Goal: Find specific page/section: Find specific page/section

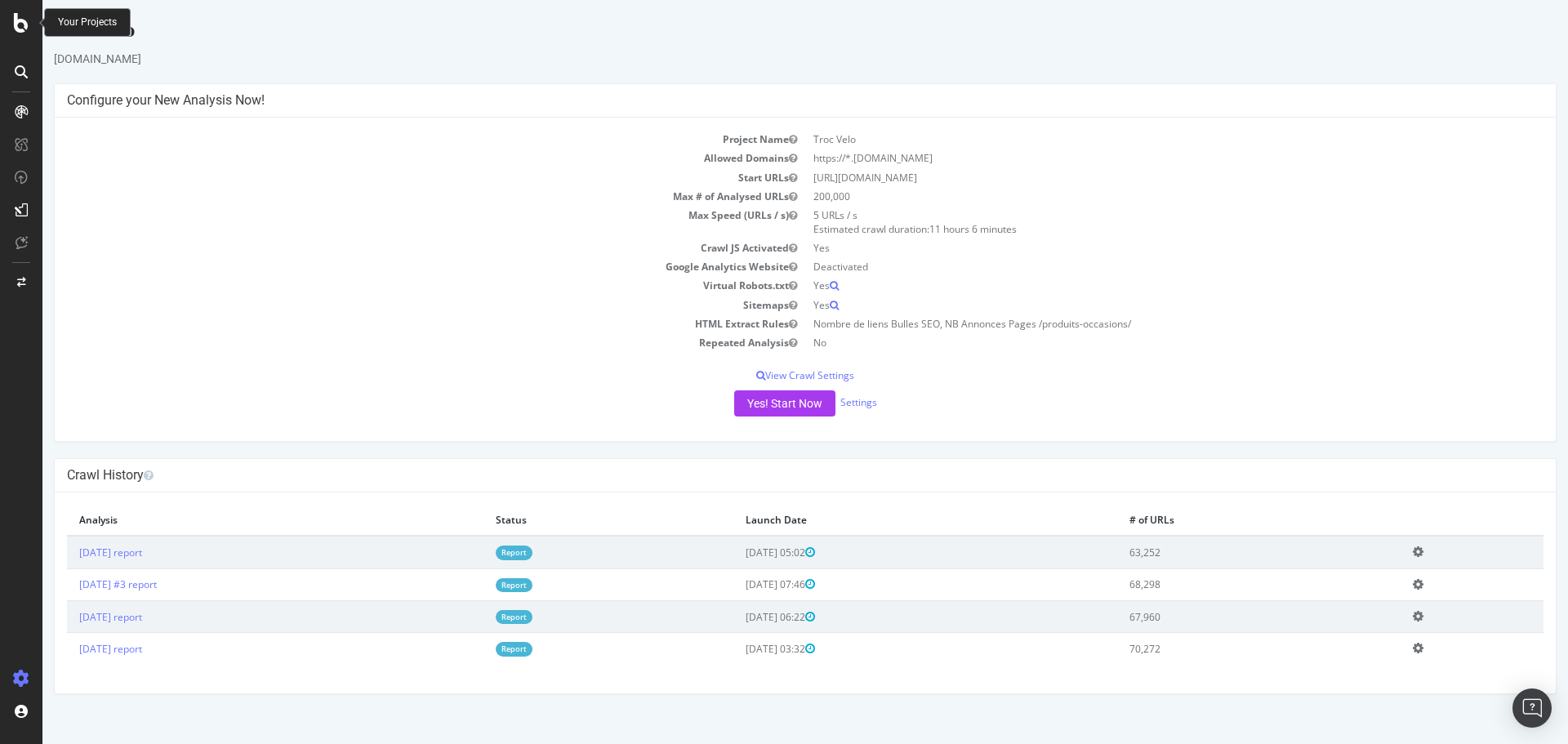
click at [19, 18] on icon at bounding box center [21, 22] width 15 height 20
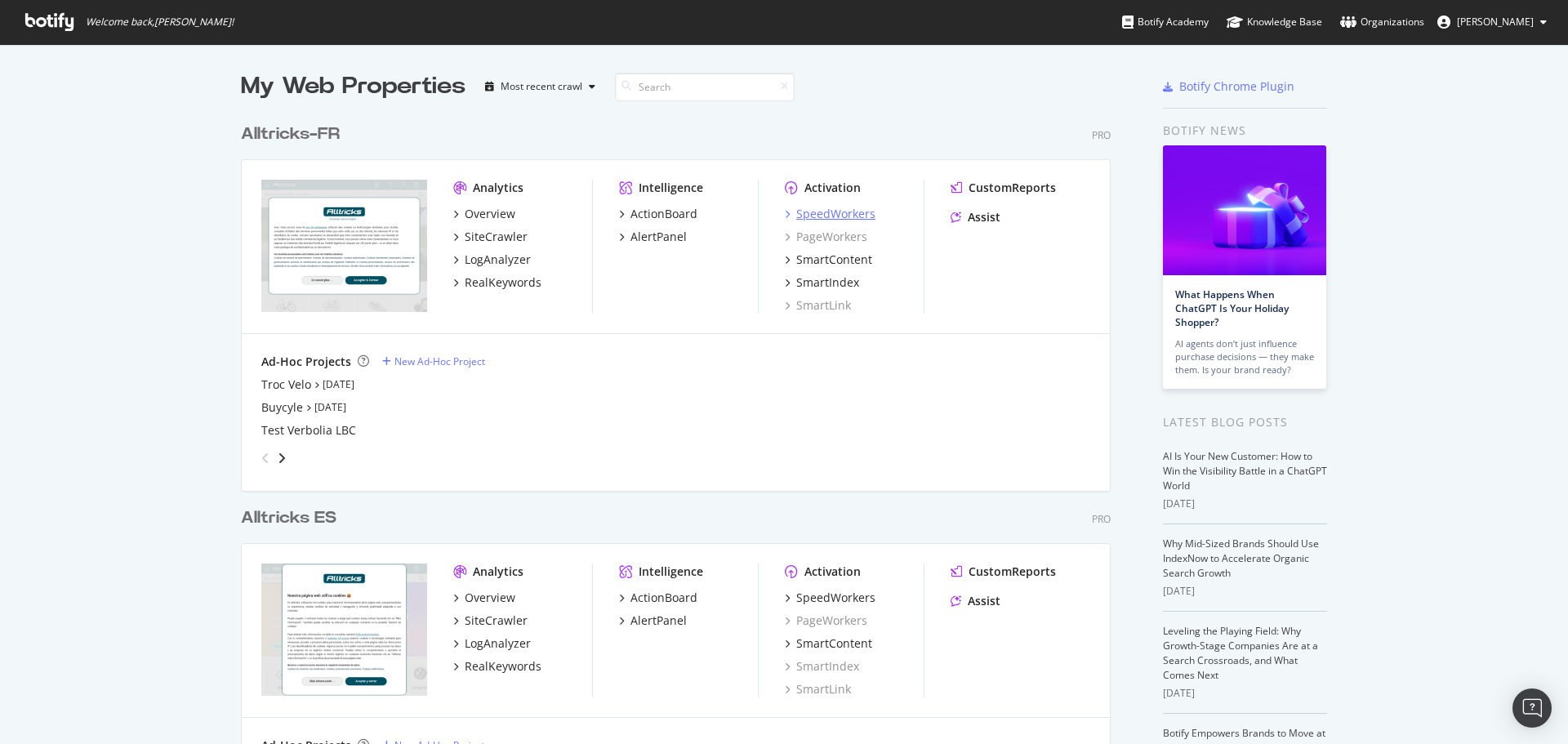
click at [848, 210] on div "SpeedWorkers" at bounding box center [835, 214] width 79 height 17
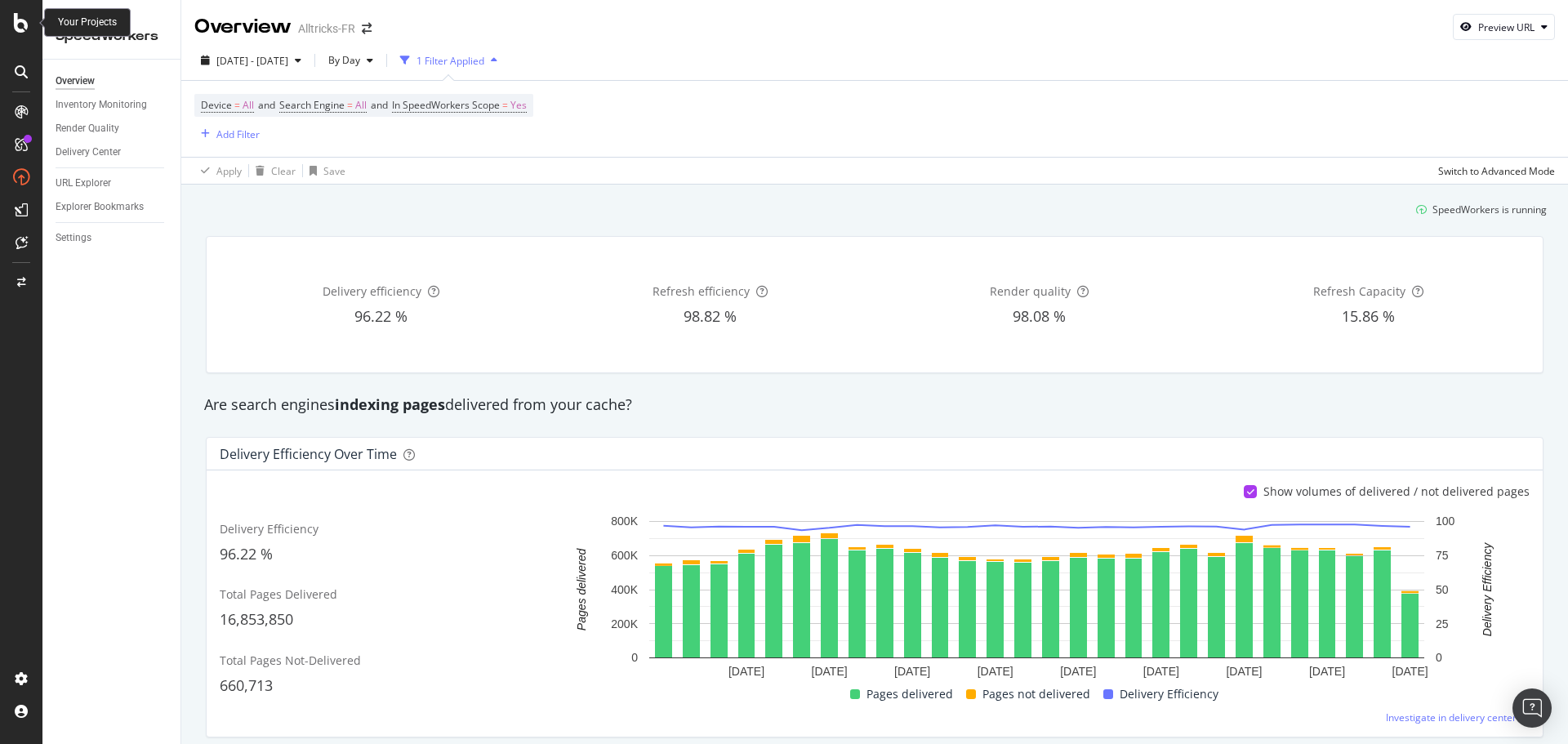
click at [22, 27] on icon at bounding box center [21, 22] width 15 height 20
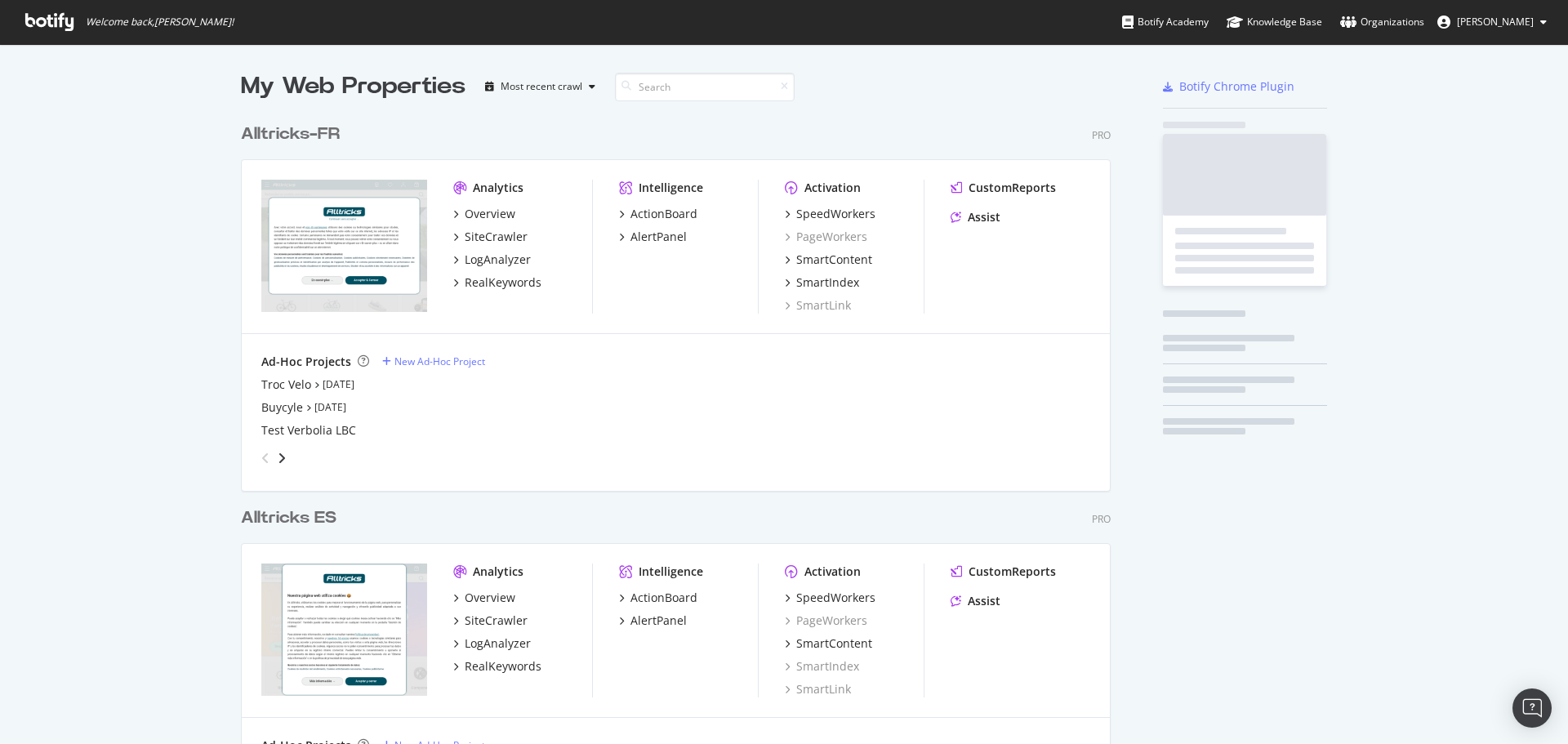
scroll to position [731, 1543]
